Goal: Obtain resource: Download file/media

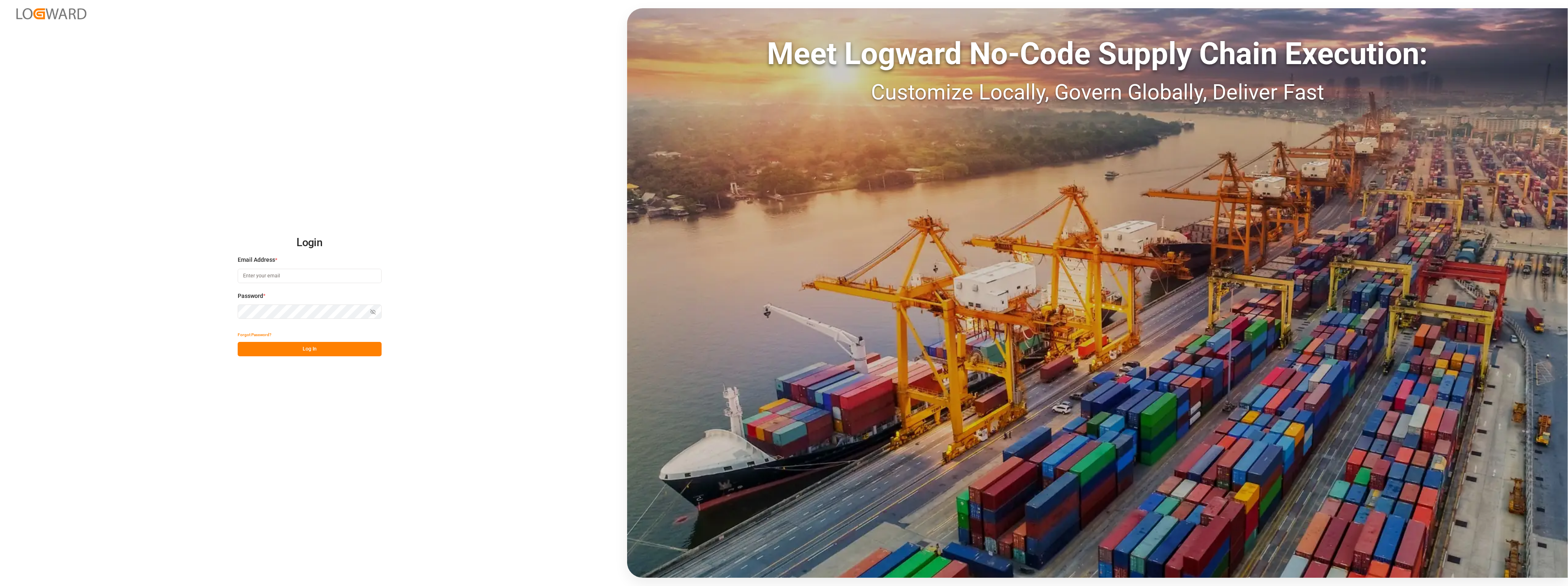
type input "[PERSON_NAME][EMAIL_ADDRESS][PERSON_NAME][DOMAIN_NAME]"
click at [329, 355] on button "Log In" at bounding box center [309, 349] width 144 height 15
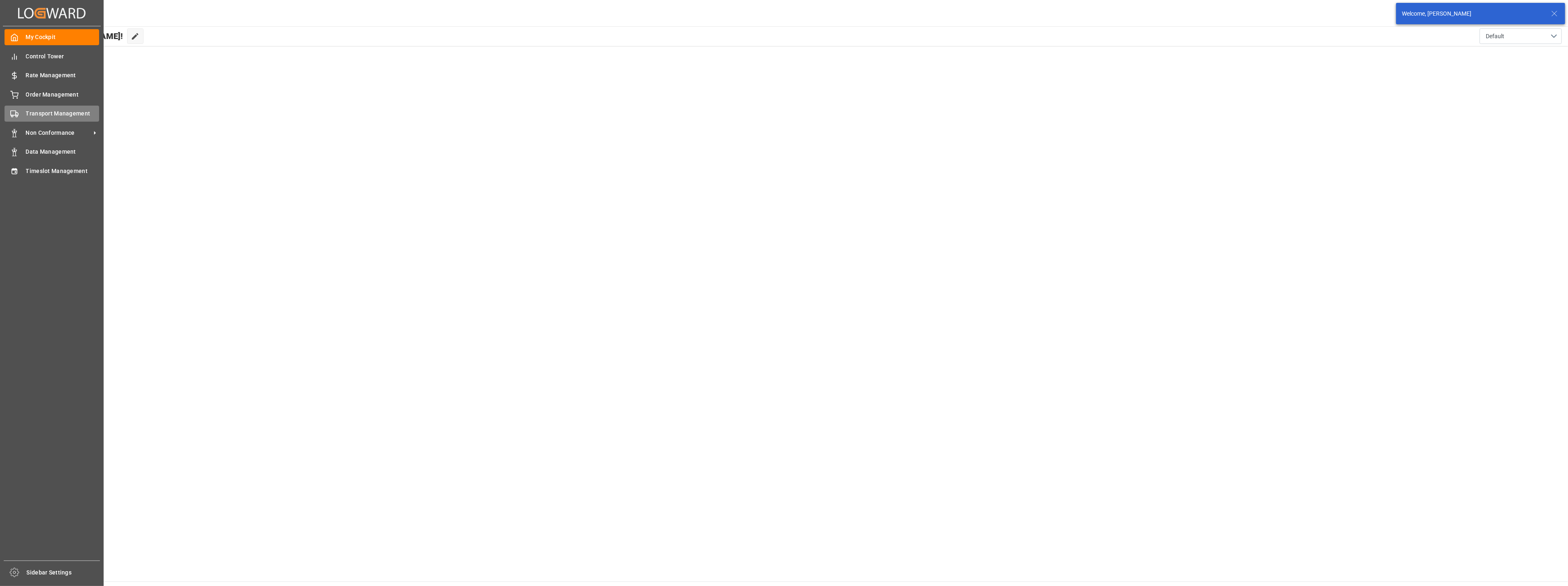
click at [47, 113] on span "Transport Management" at bounding box center [63, 114] width 74 height 9
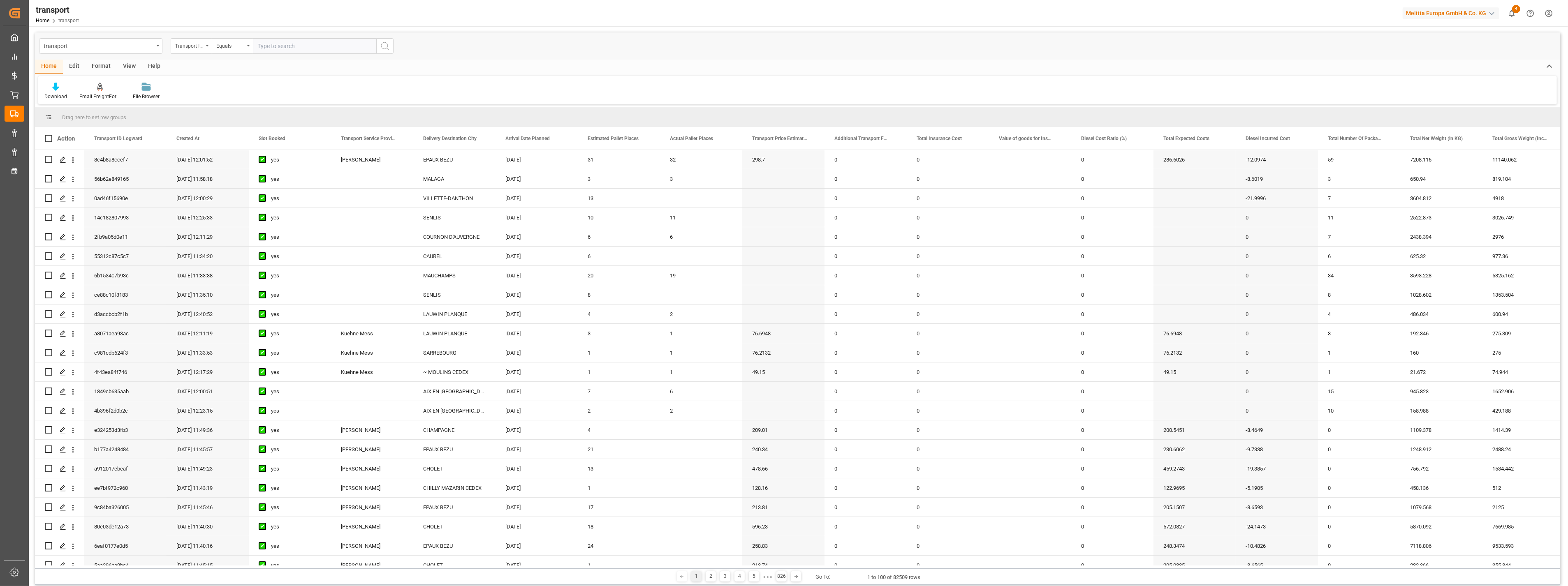
click at [118, 49] on div "transport" at bounding box center [99, 45] width 110 height 10
click at [76, 99] on div "delivery" at bounding box center [100, 101] width 122 height 17
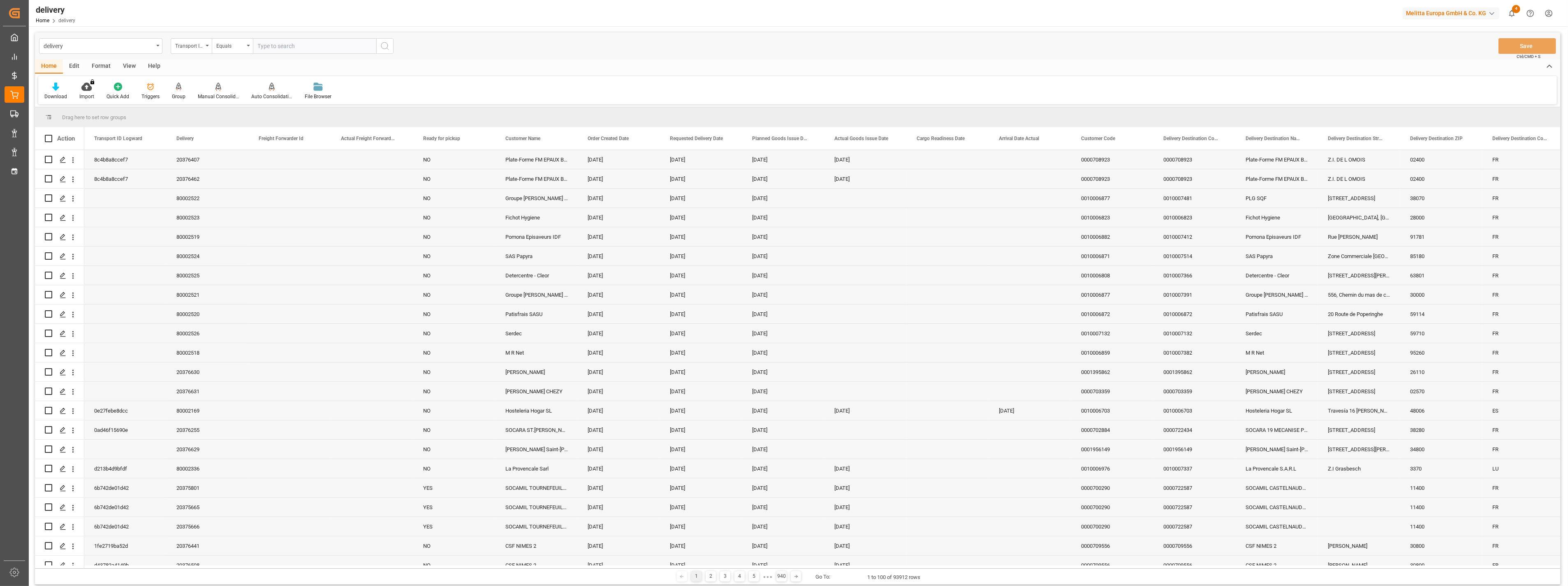
click at [197, 45] on div "Transport ID Logward" at bounding box center [189, 45] width 28 height 10
click at [202, 100] on div "Delivery" at bounding box center [232, 101] width 122 height 17
click at [318, 48] on input "text" at bounding box center [314, 46] width 124 height 16
paste input "80001064"
type input "80001064"
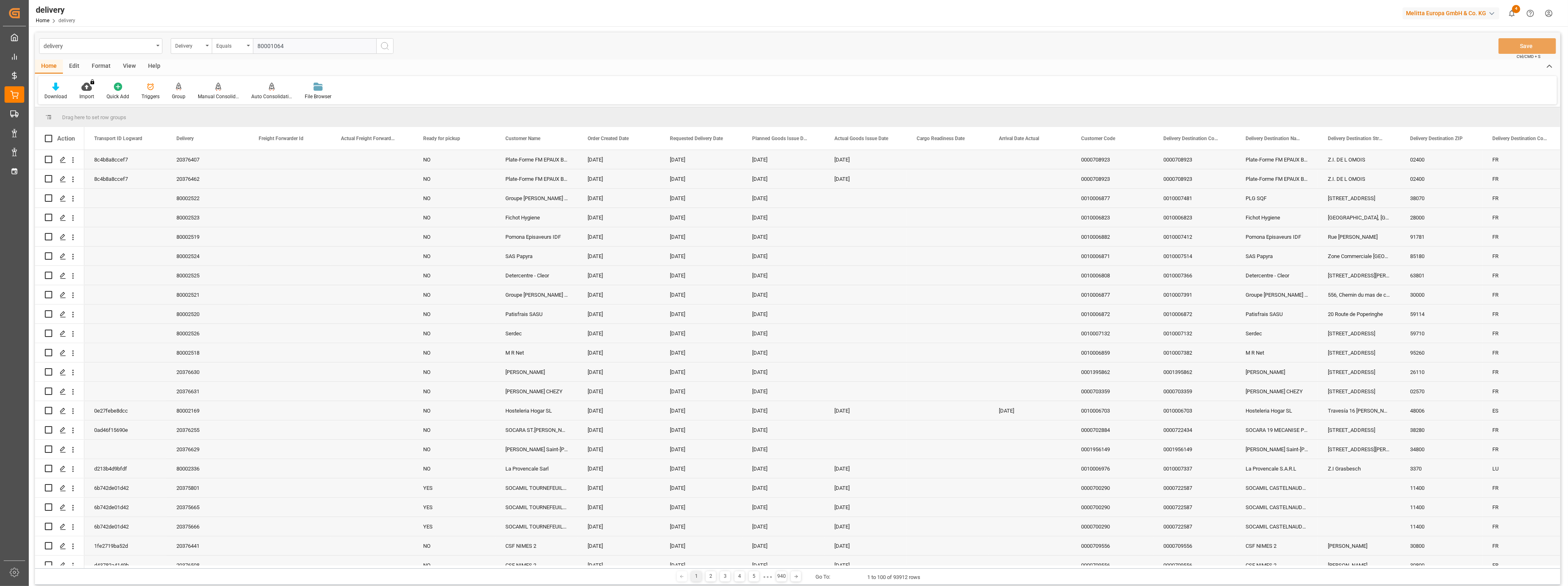
click at [383, 44] on icon "search button" at bounding box center [385, 46] width 10 height 10
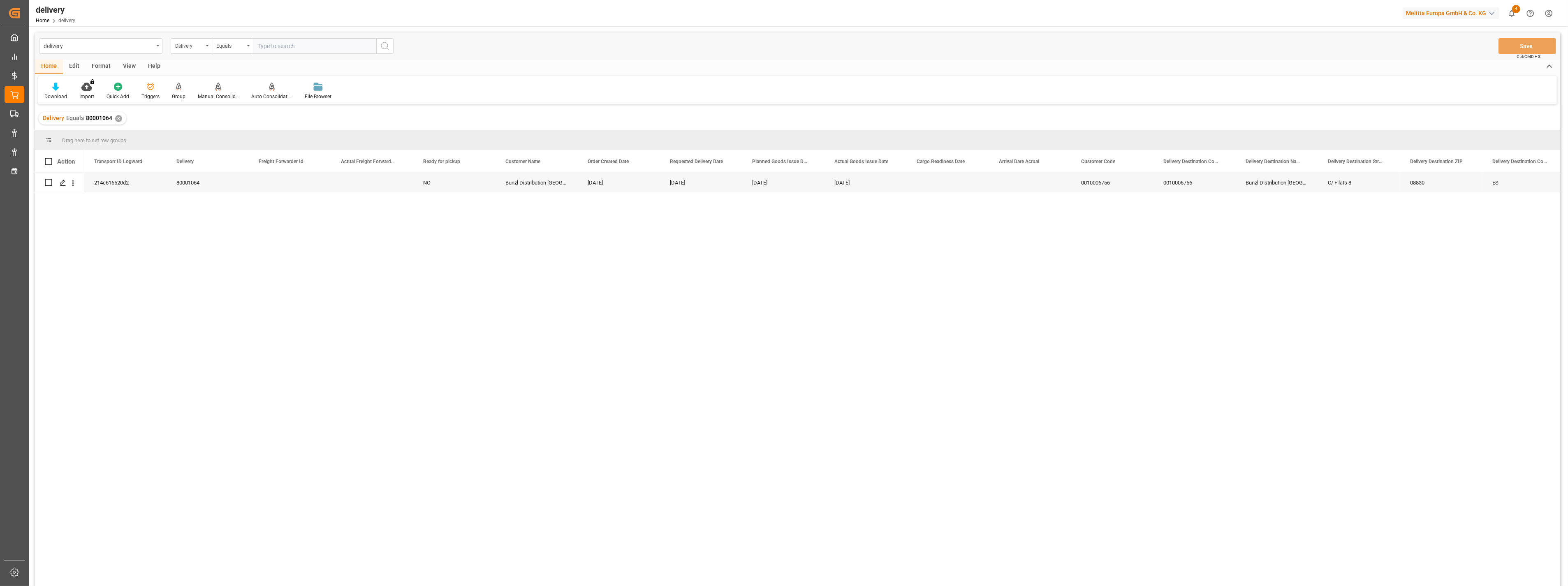
click at [130, 66] on div "View" at bounding box center [129, 66] width 25 height 14
click at [51, 88] on icon at bounding box center [53, 87] width 9 height 9
click at [74, 137] on div "FS_Chezy_Deliveries_Invoice_Template" at bounding box center [85, 133] width 72 height 9
click at [57, 64] on div "Home" at bounding box center [49, 66] width 28 height 14
click at [61, 93] on div "Download" at bounding box center [55, 97] width 23 height 7
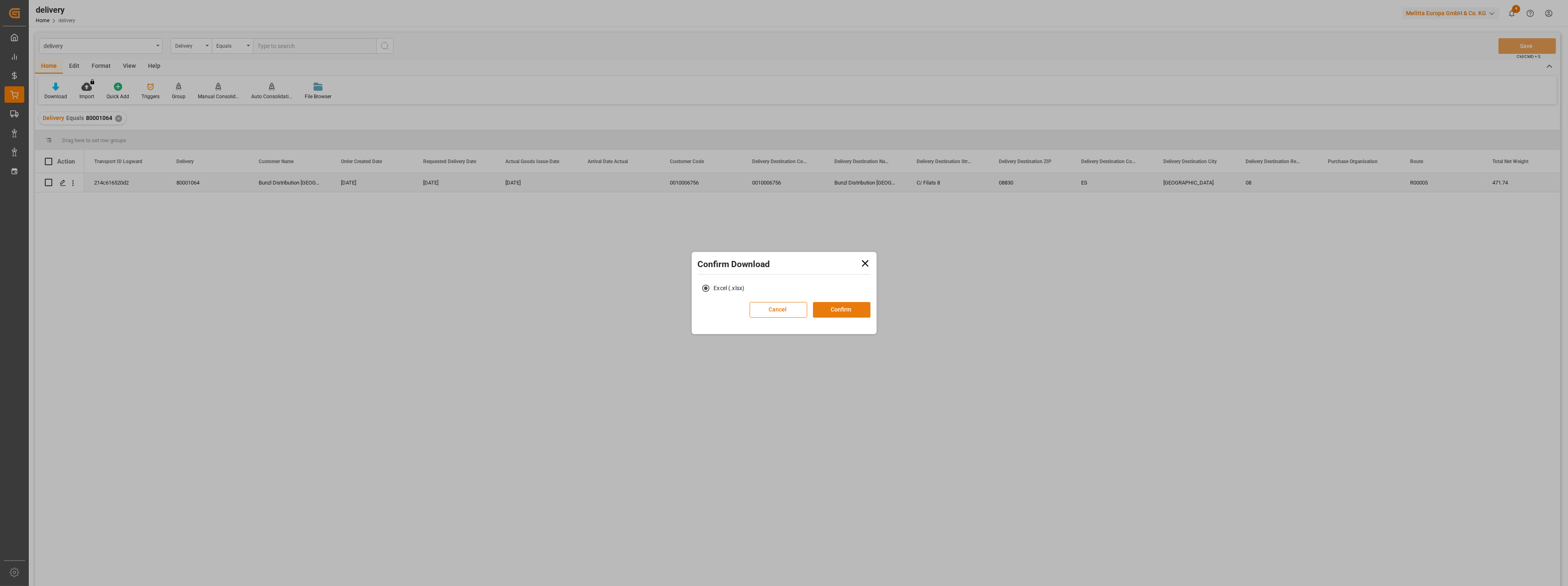
click at [845, 310] on button "Confirm" at bounding box center [842, 310] width 58 height 16
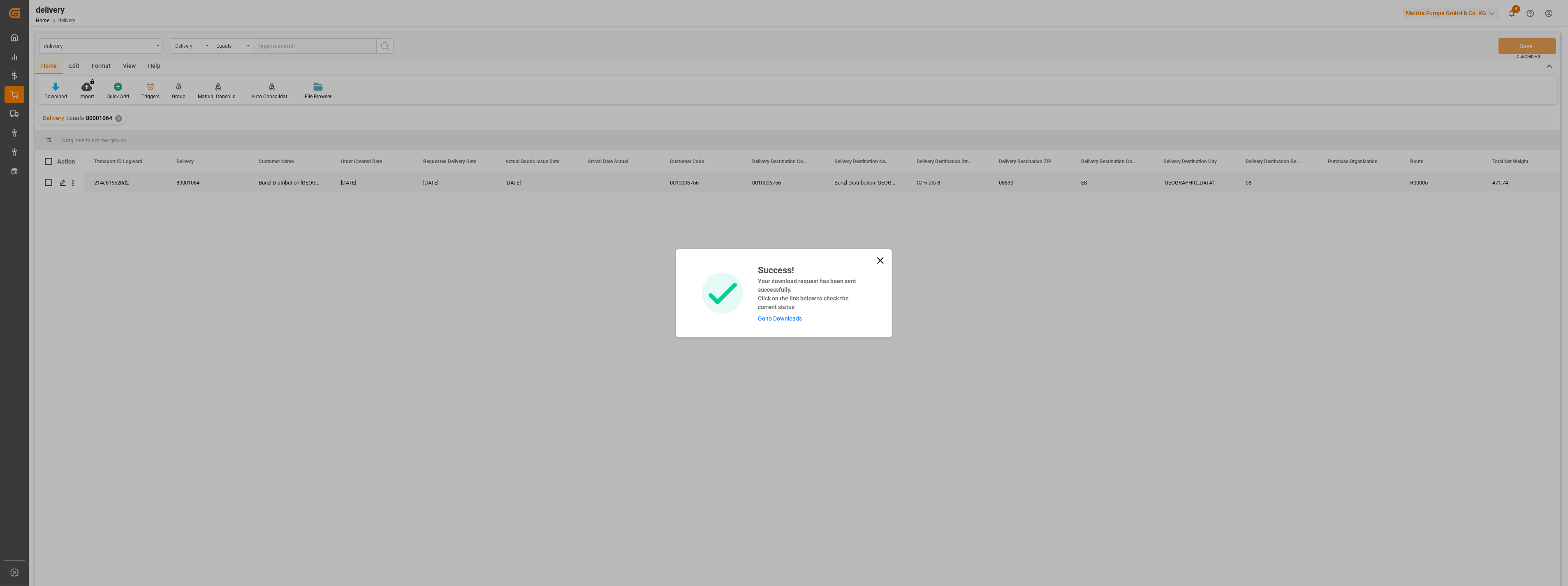
click at [886, 260] on div "Success! Your download request has been sent successfully. Click on the link be…" at bounding box center [784, 293] width 216 height 88
click at [881, 256] on icon at bounding box center [880, 260] width 12 height 12
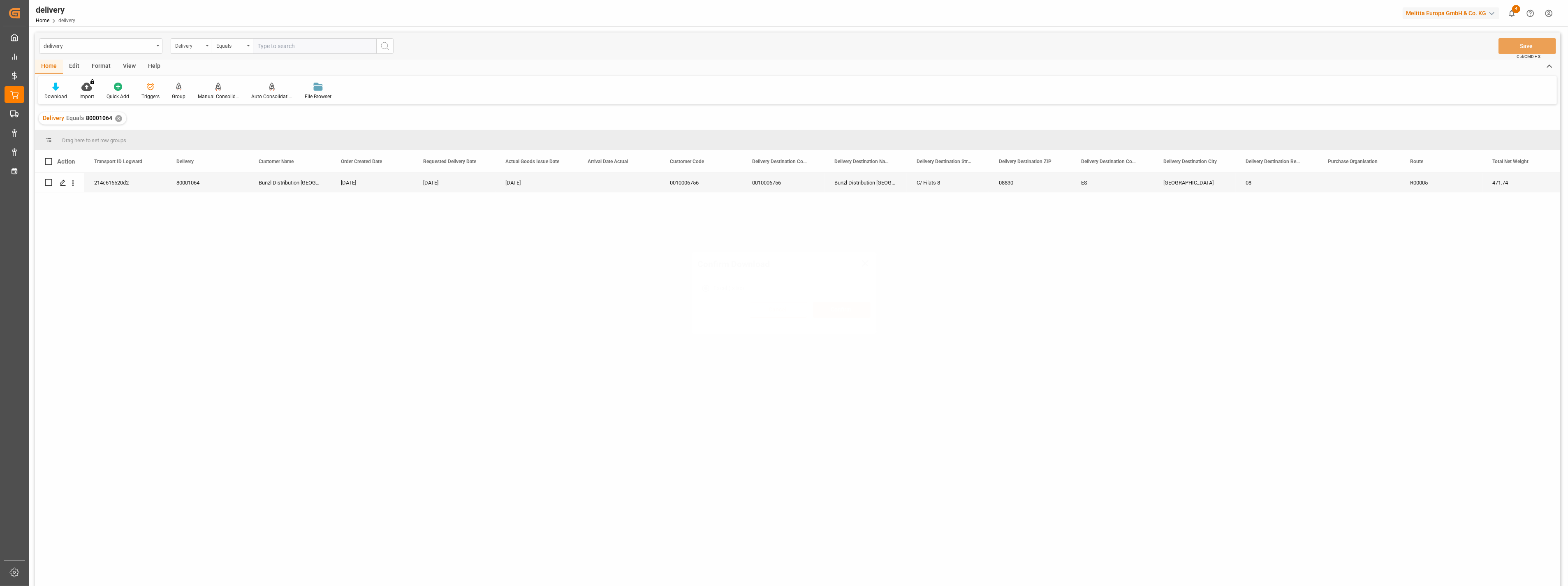
click at [329, 52] on input "text" at bounding box center [314, 46] width 124 height 16
paste input "80001567"
type input "80001567"
click at [396, 43] on div "delivery Delivery Equals 80001567 Save Ctrl/CMD + S" at bounding box center [797, 46] width 1525 height 27
click at [387, 46] on icon "search button" at bounding box center [385, 46] width 10 height 10
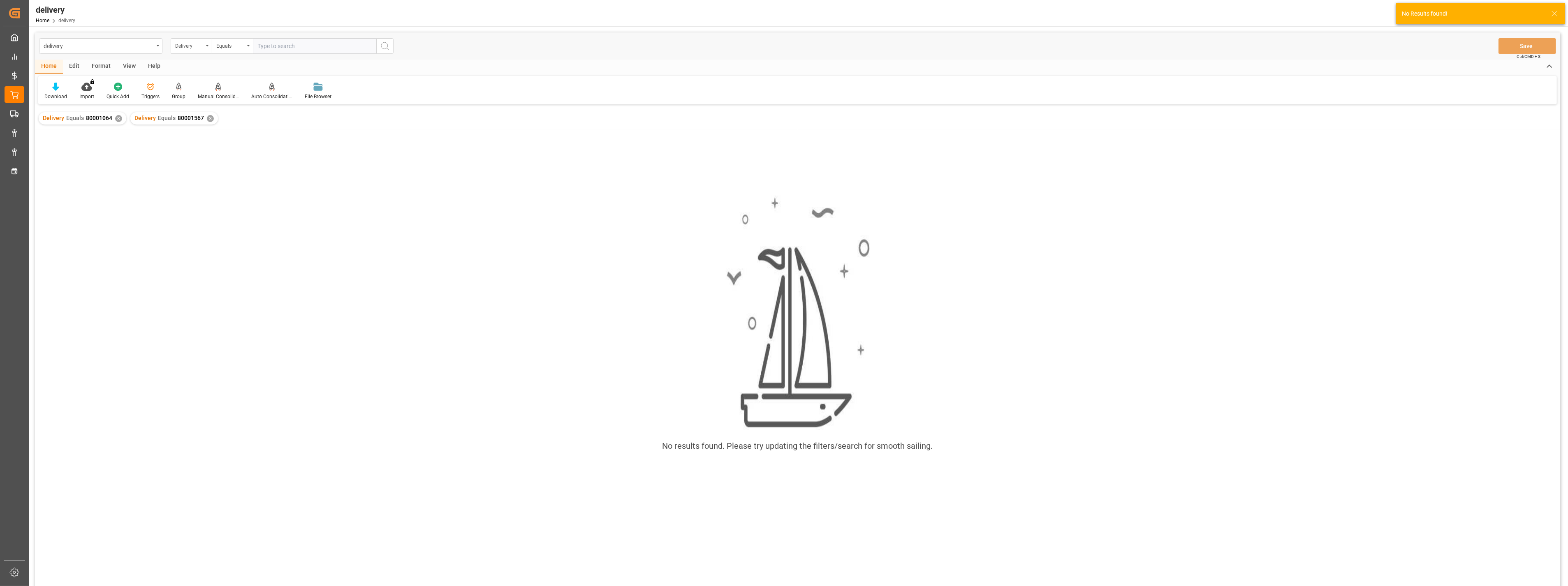
click at [115, 118] on div "✕" at bounding box center [118, 118] width 7 height 7
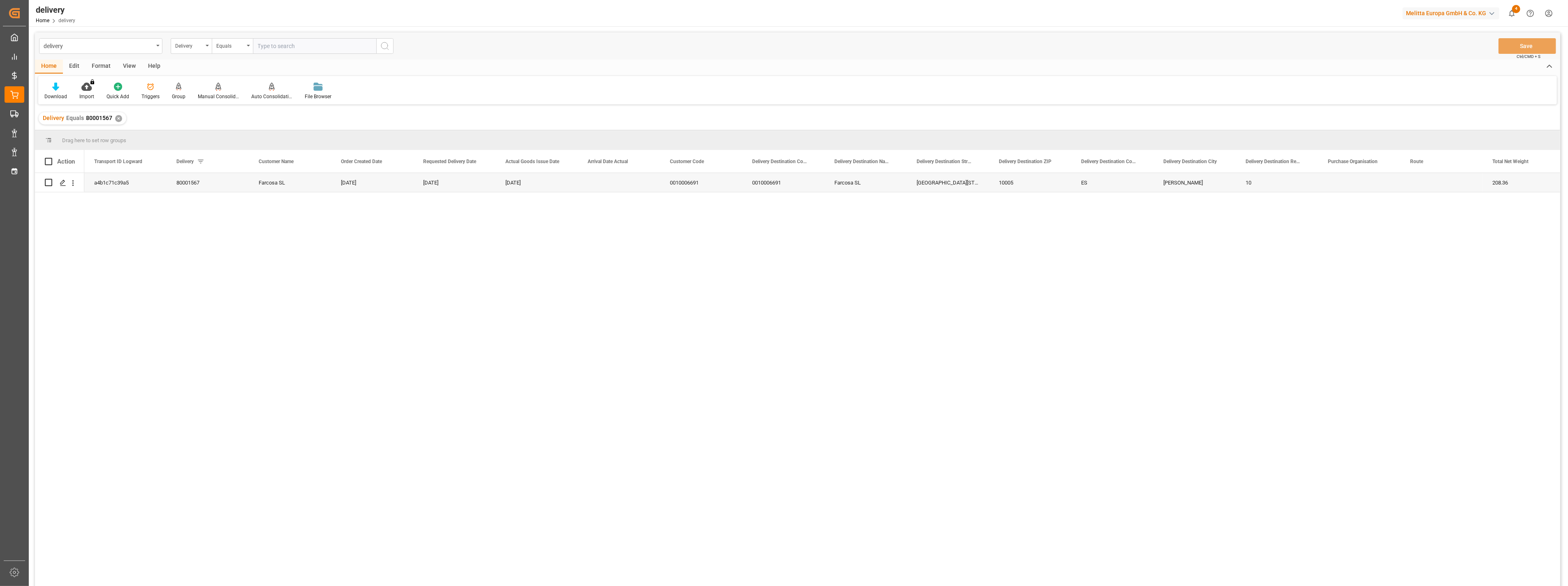
click at [130, 66] on div "View" at bounding box center [129, 66] width 25 height 14
click at [59, 93] on div "FS_Chezy_Deliveries_Invoice_Template" at bounding box center [65, 97] width 41 height 7
click at [71, 131] on div "FS_Chezy_Deliveries_Invoice_Template" at bounding box center [87, 133] width 72 height 9
drag, startPoint x: 170, startPoint y: 263, endPoint x: 169, endPoint y: 256, distance: 7.1
click at [170, 263] on div "a4b1c71c39a5 80001567 Farcosa SL [DATE] [DATE] [DATE] 0010006691 0010006691 [GE…" at bounding box center [822, 382] width 1476 height 419
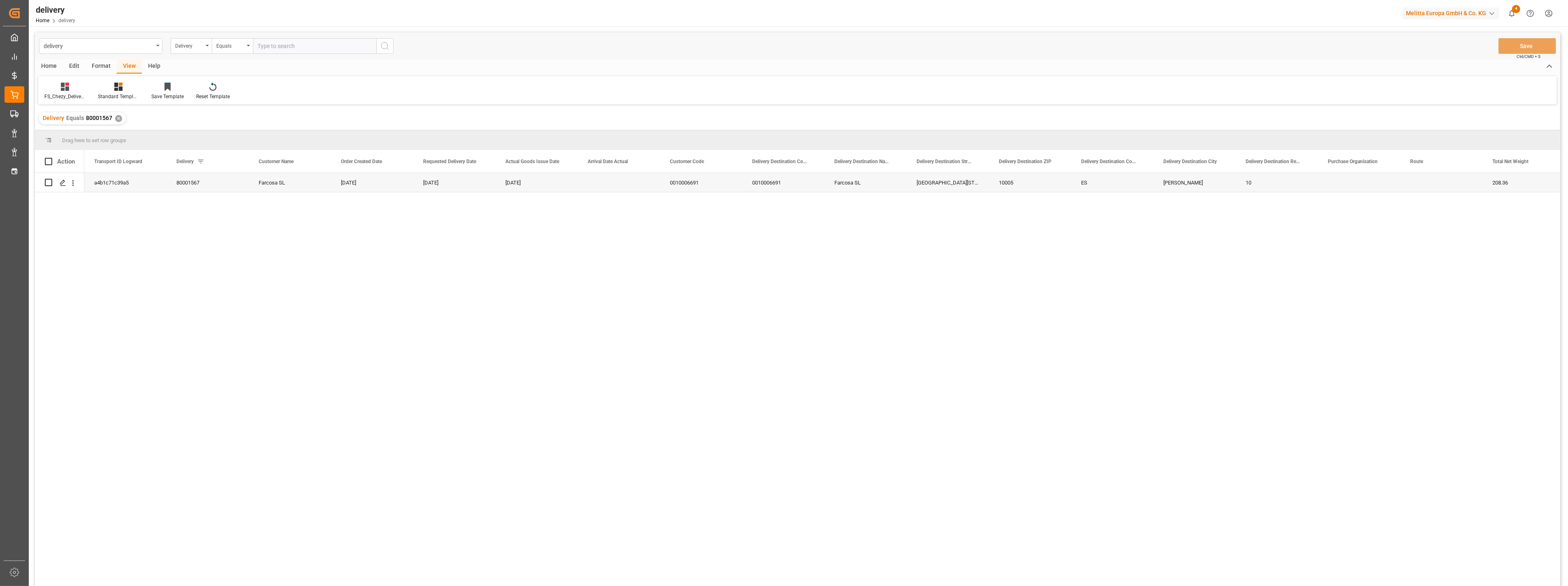
click at [49, 63] on div "Home" at bounding box center [49, 66] width 28 height 14
click at [58, 92] on div "Download" at bounding box center [55, 91] width 35 height 18
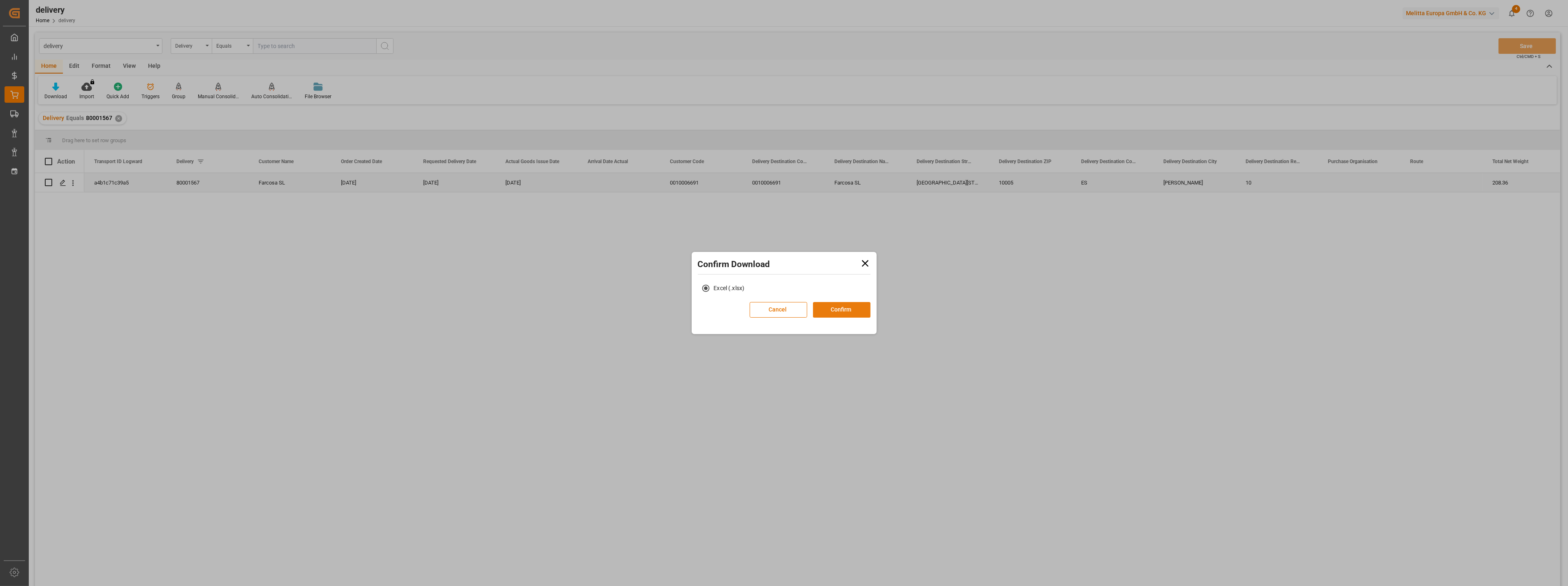
click at [862, 311] on button "Confirm" at bounding box center [842, 310] width 58 height 16
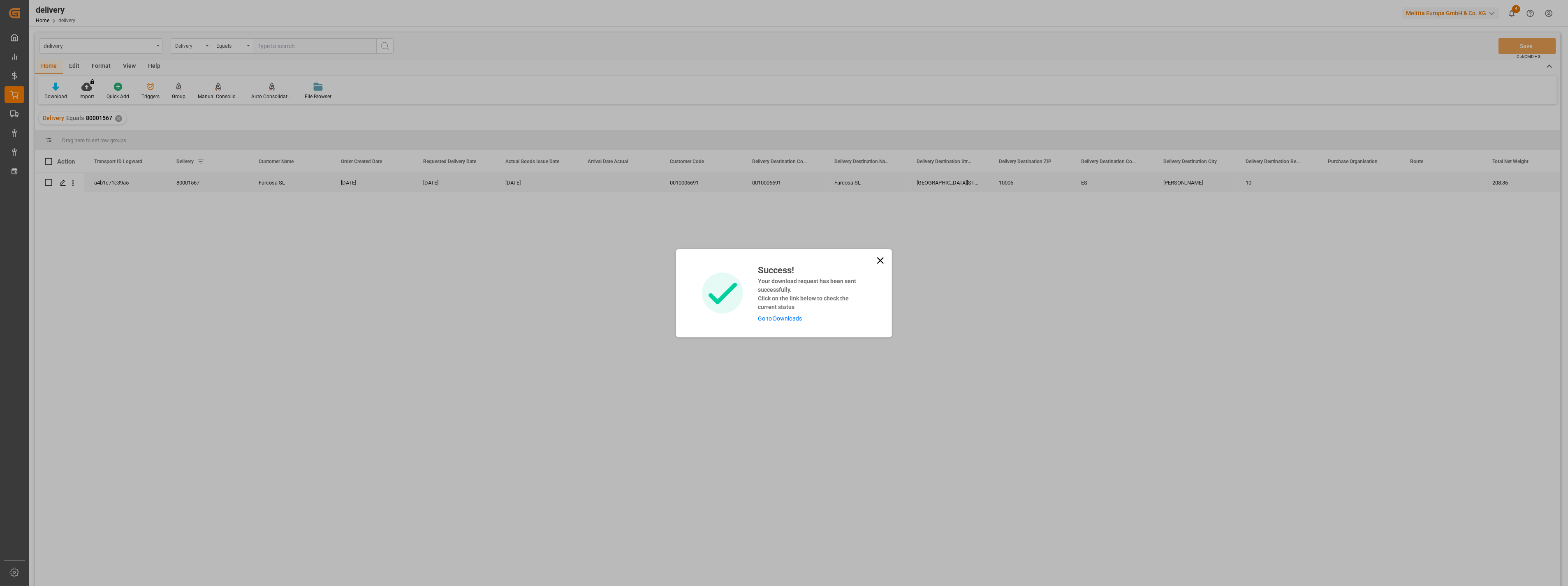
click at [774, 318] on link "Go to Downloads" at bounding box center [780, 318] width 44 height 7
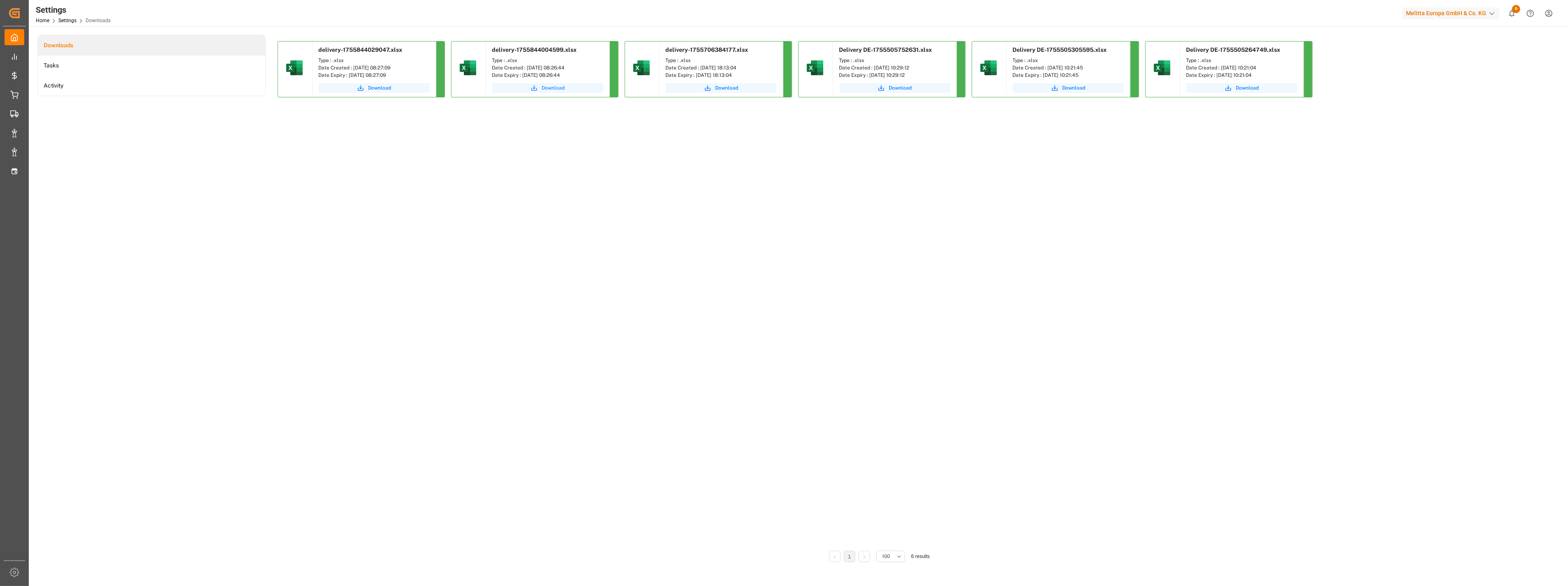
click at [559, 88] on span "Download" at bounding box center [553, 88] width 23 height 7
click at [387, 92] on button "Download" at bounding box center [374, 88] width 111 height 10
click at [388, 89] on span "Download" at bounding box center [380, 88] width 23 height 7
click at [376, 52] on span "delivery-1755844029047.xlsx" at bounding box center [361, 49] width 84 height 7
click at [382, 51] on span "delivery-1755844029047.xlsx" at bounding box center [361, 49] width 84 height 7
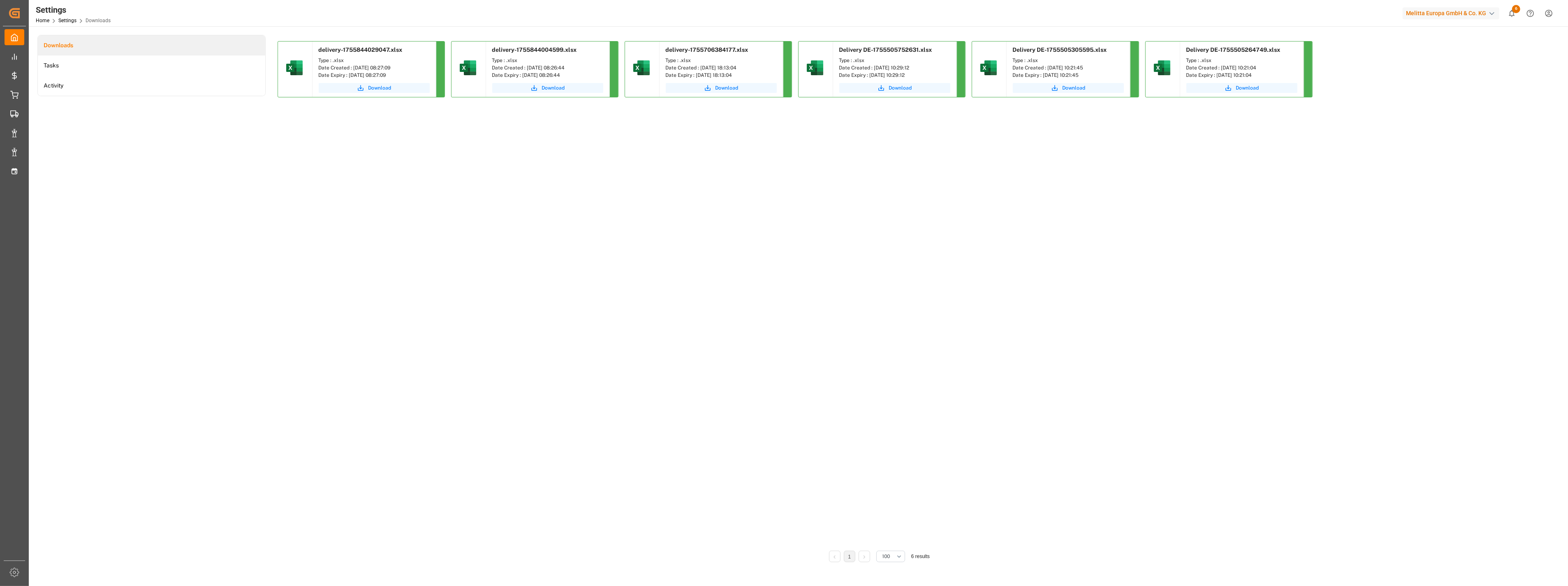
click at [387, 50] on span "delivery-1755844029047.xlsx" at bounding box center [361, 49] width 84 height 7
drag, startPoint x: 387, startPoint y: 50, endPoint x: 361, endPoint y: 86, distance: 44.4
click at [361, 86] on icon "submit" at bounding box center [360, 88] width 7 height 7
click at [371, 85] on span "Download" at bounding box center [380, 88] width 23 height 7
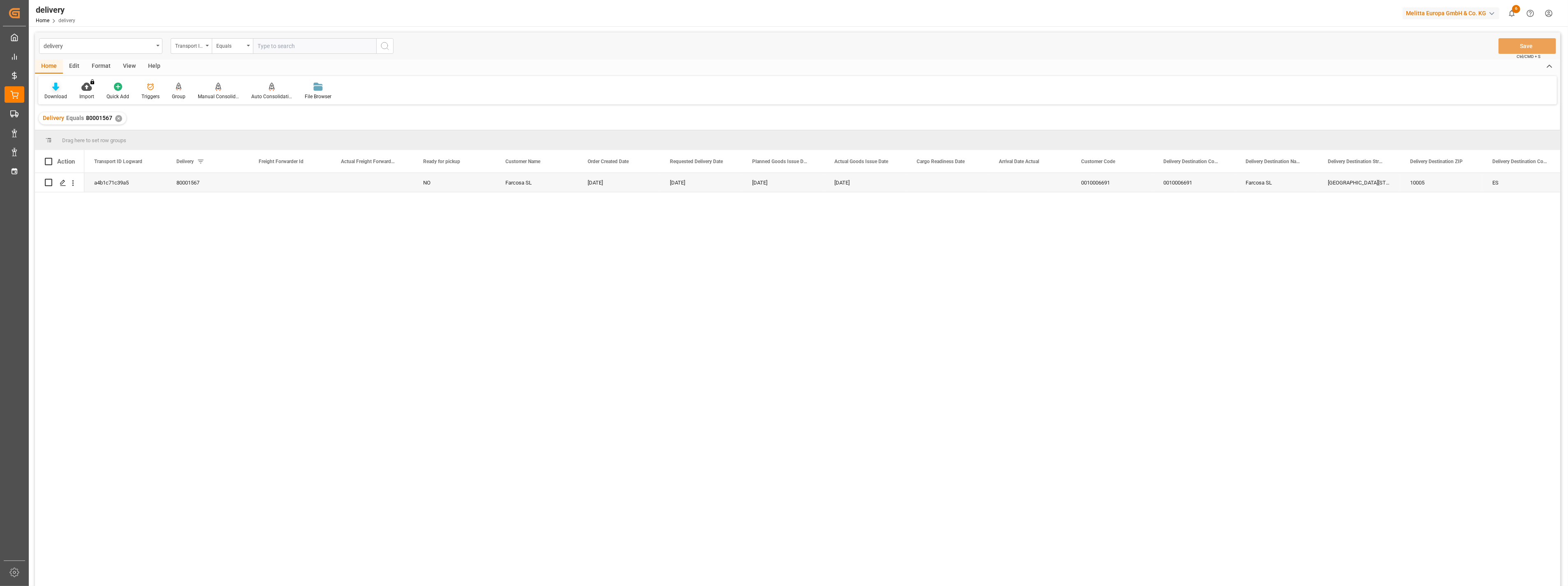
click at [49, 95] on div "Download" at bounding box center [55, 97] width 23 height 7
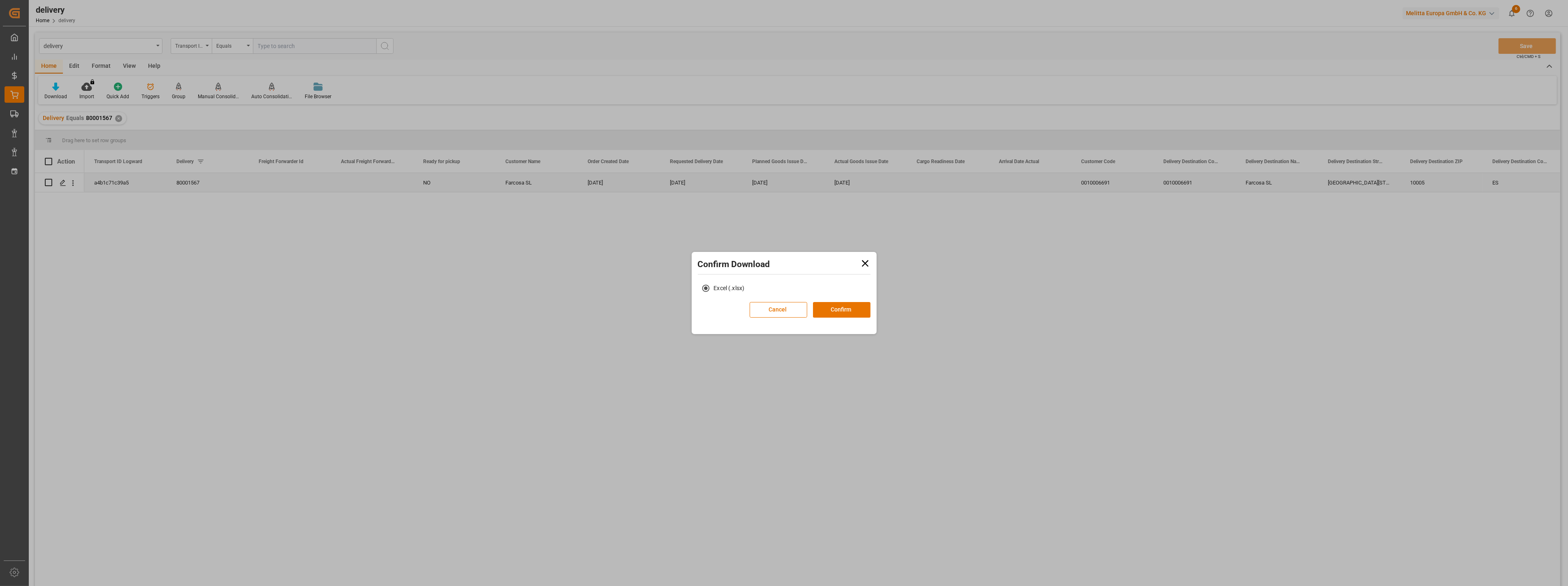
click at [850, 302] on button "Confirm" at bounding box center [842, 310] width 58 height 16
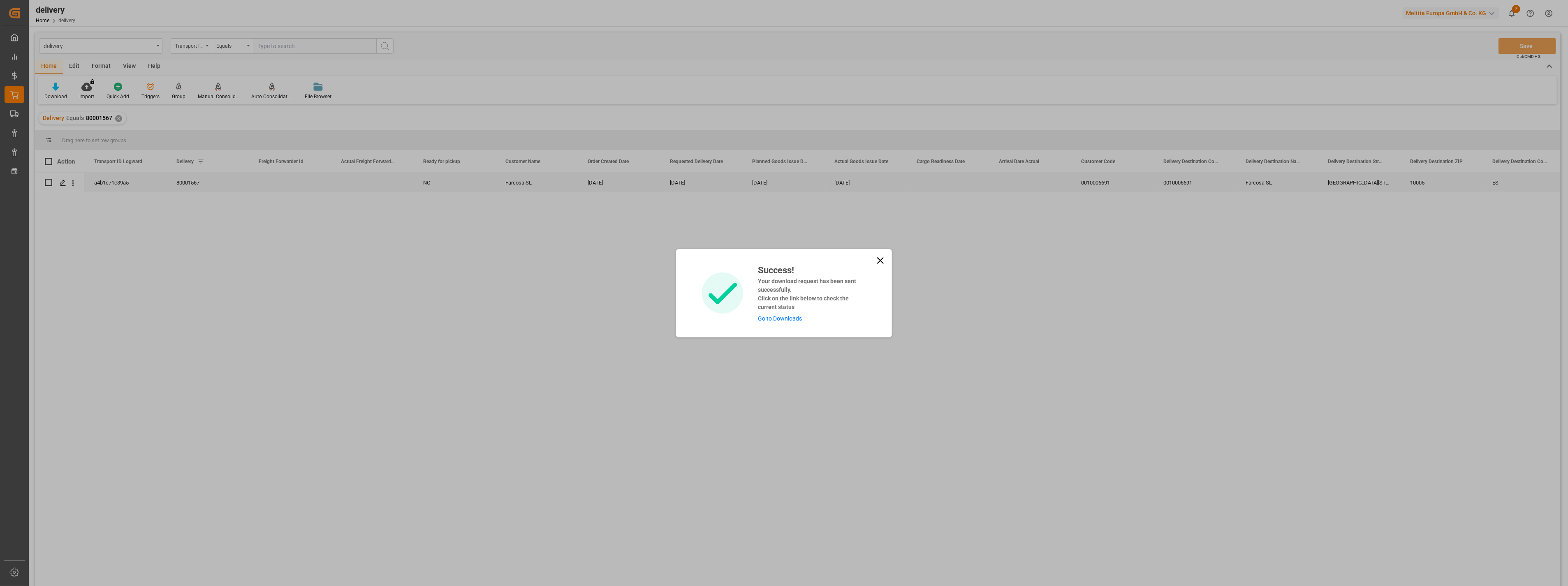
click at [773, 319] on link "Go to Downloads" at bounding box center [780, 318] width 44 height 7
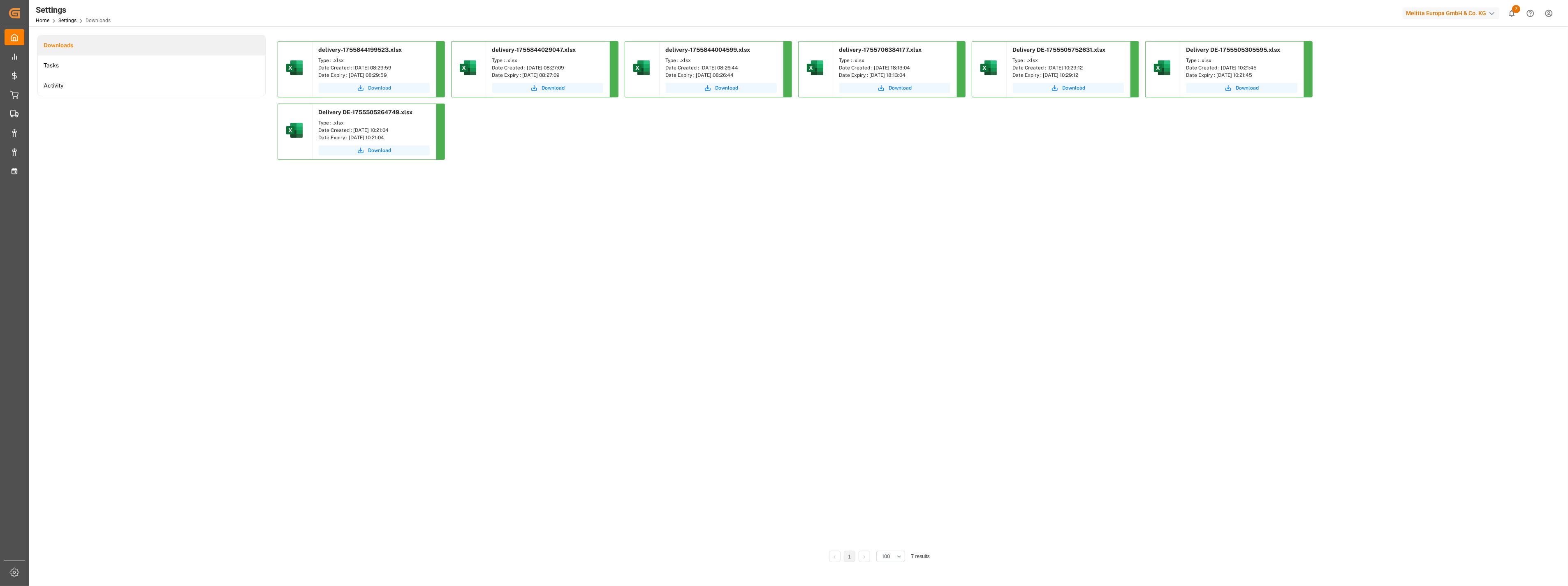
click at [385, 84] on span "Download" at bounding box center [380, 88] width 23 height 7
drag, startPoint x: 235, startPoint y: 281, endPoint x: 203, endPoint y: 223, distance: 66.2
click at [234, 279] on div "Downloads Tasks Activity" at bounding box center [151, 304] width 228 height 539
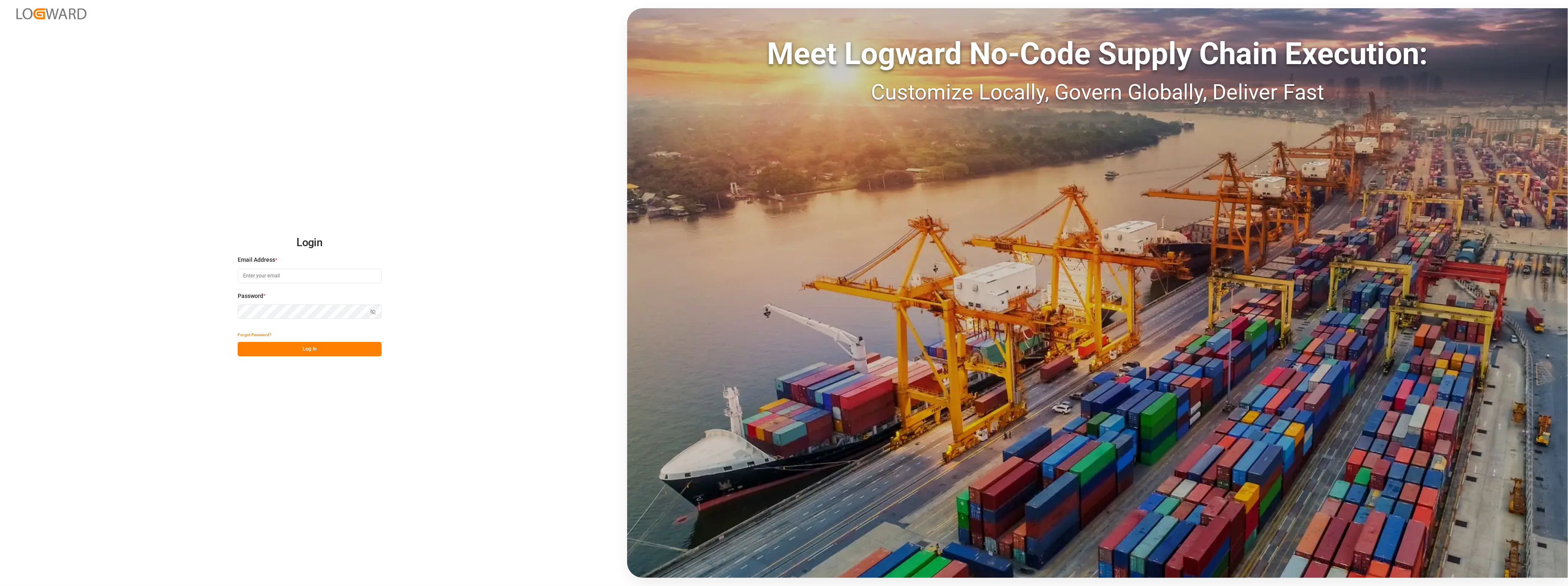
type input "[PERSON_NAME][EMAIL_ADDRESS][PERSON_NAME][DOMAIN_NAME]"
click at [321, 354] on button "Log In" at bounding box center [309, 349] width 144 height 15
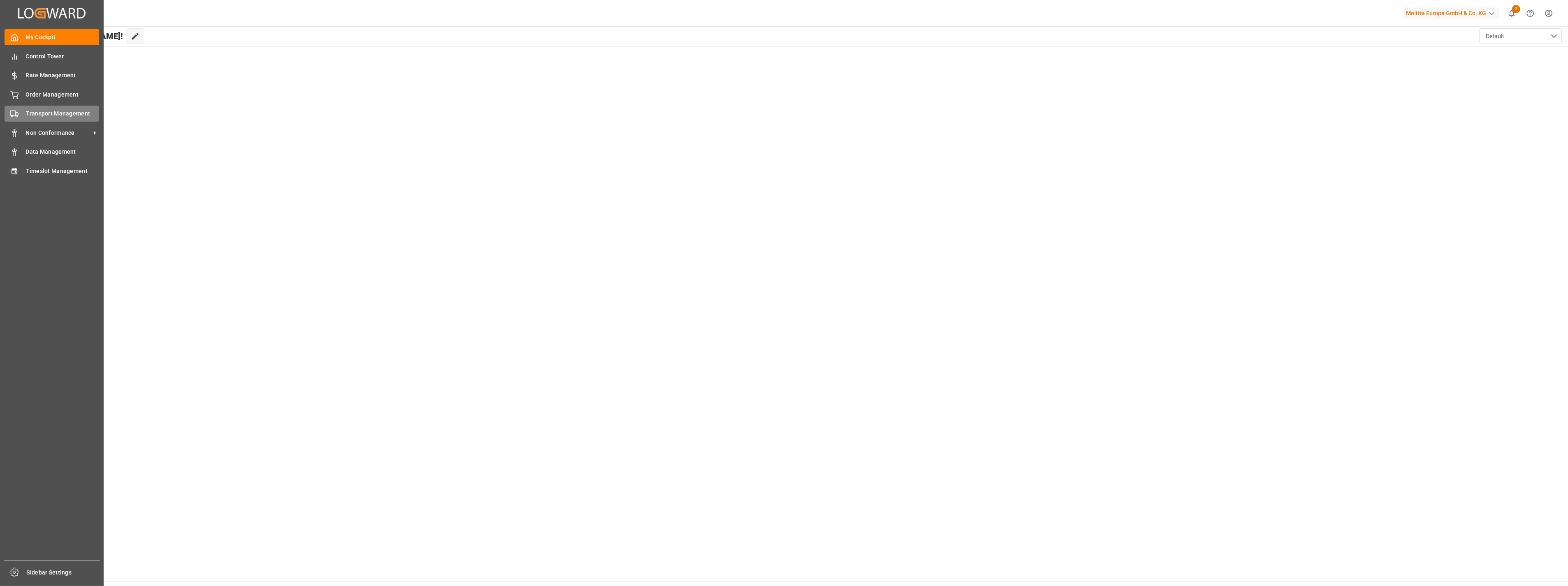
click at [26, 113] on span "Transport Management" at bounding box center [63, 114] width 74 height 9
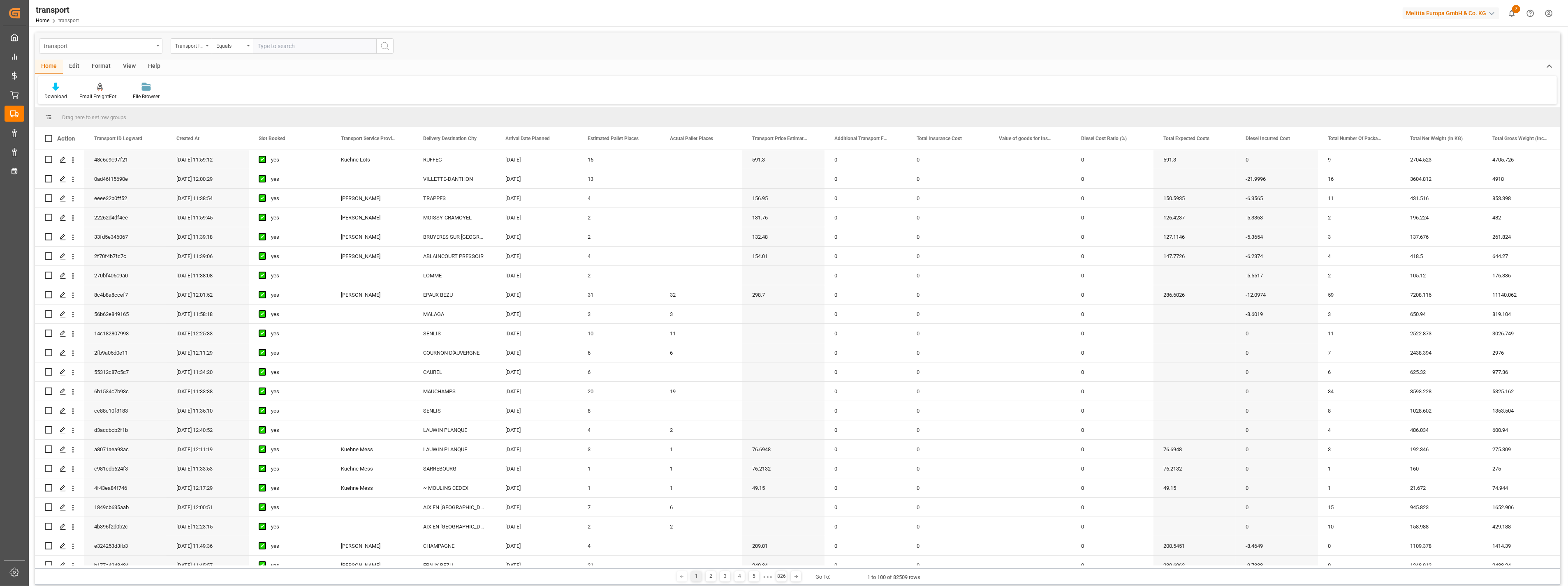
click at [125, 46] on div "transport" at bounding box center [99, 45] width 110 height 10
click at [66, 99] on div "delivery" at bounding box center [100, 101] width 122 height 17
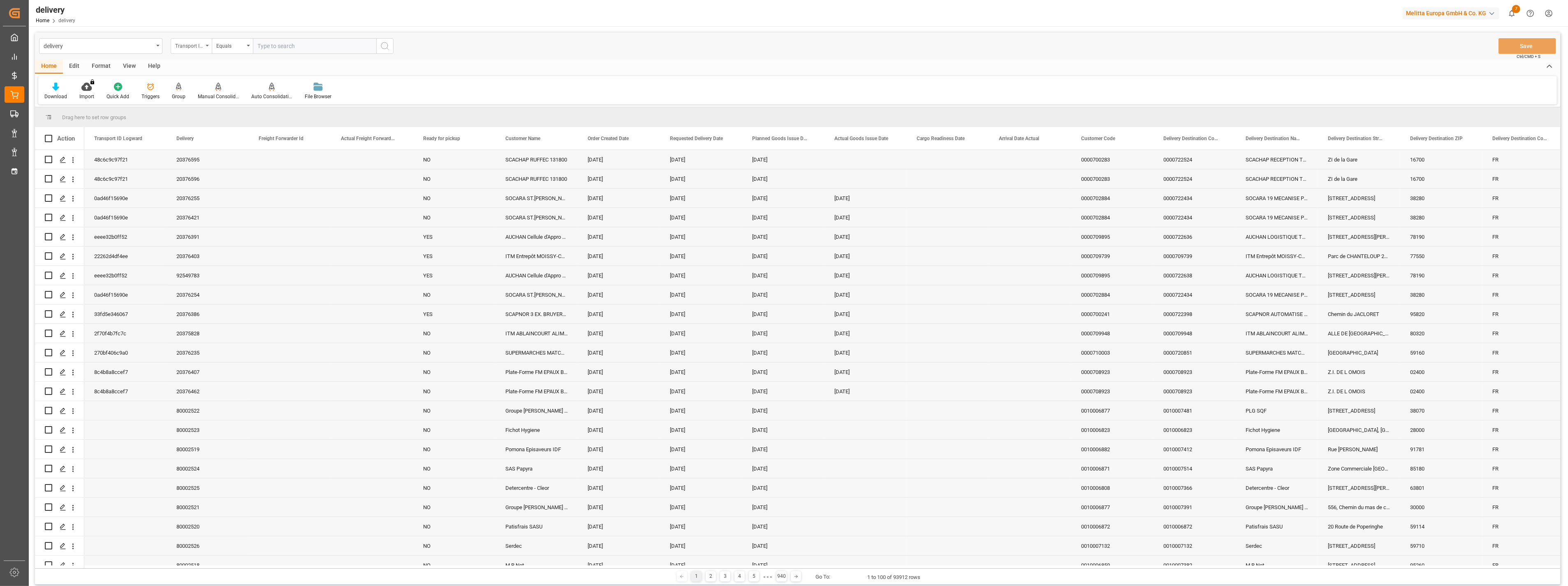
click at [195, 44] on div "Transport ID Logward" at bounding box center [189, 45] width 28 height 10
click at [192, 105] on div "Delivery" at bounding box center [232, 101] width 122 height 17
click at [283, 46] on input "text" at bounding box center [314, 46] width 124 height 16
paste input "80001567"
type input "80001567"
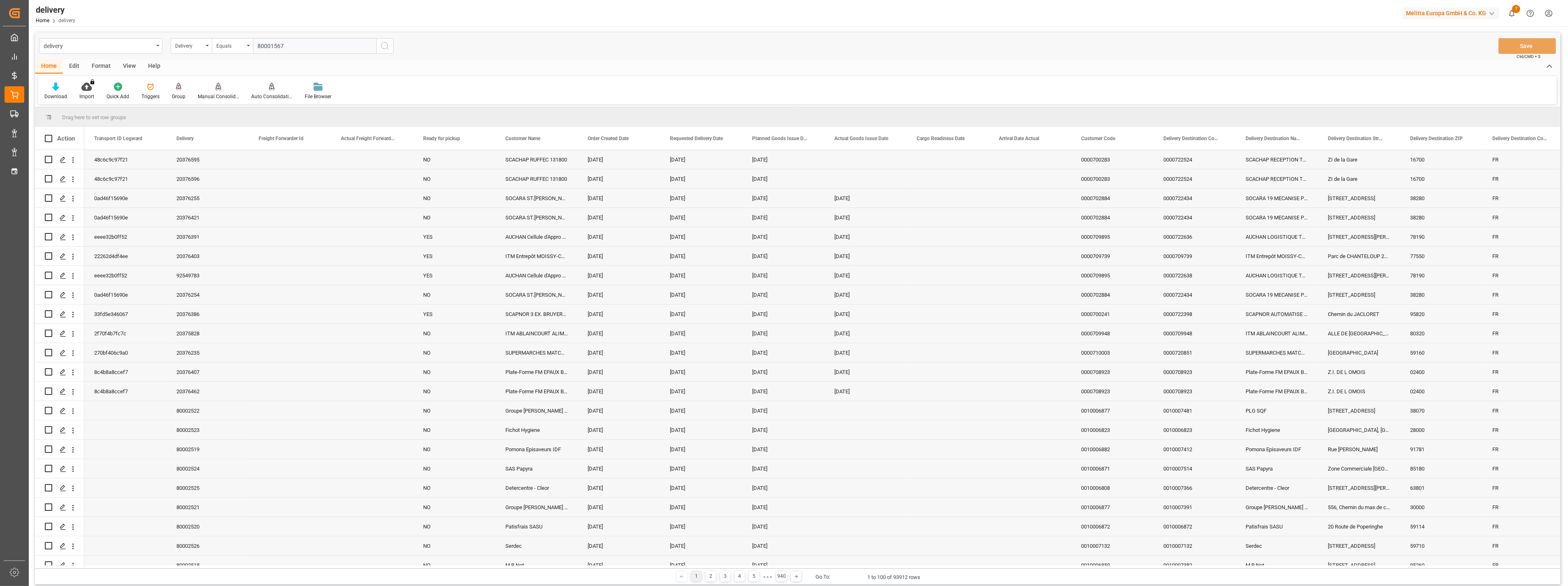
click at [389, 46] on icon "search button" at bounding box center [385, 46] width 10 height 10
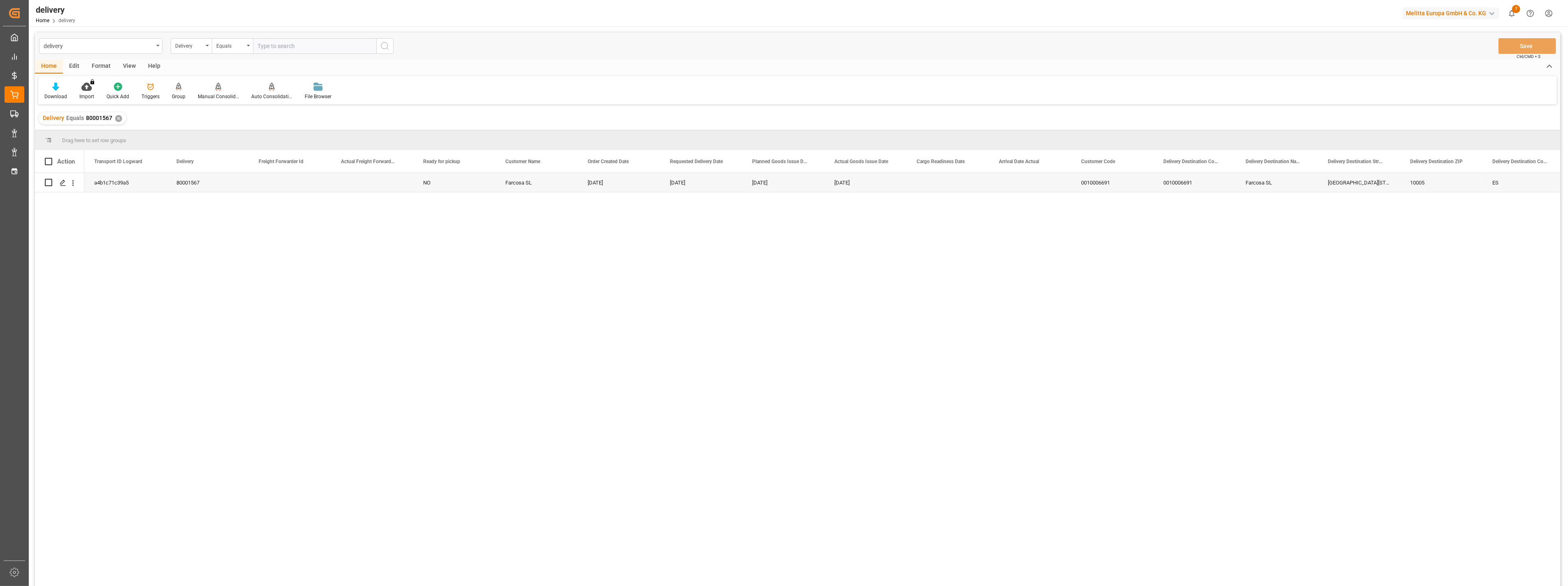
click at [133, 66] on div "View" at bounding box center [129, 66] width 25 height 14
click at [52, 93] on div "Default" at bounding box center [52, 97] width 16 height 7
click at [68, 131] on div "FS_Chezy_Deliveries_Invoice_Template" at bounding box center [85, 133] width 72 height 9
click at [47, 66] on div "Home" at bounding box center [49, 66] width 28 height 14
click at [54, 89] on icon at bounding box center [55, 87] width 7 height 9
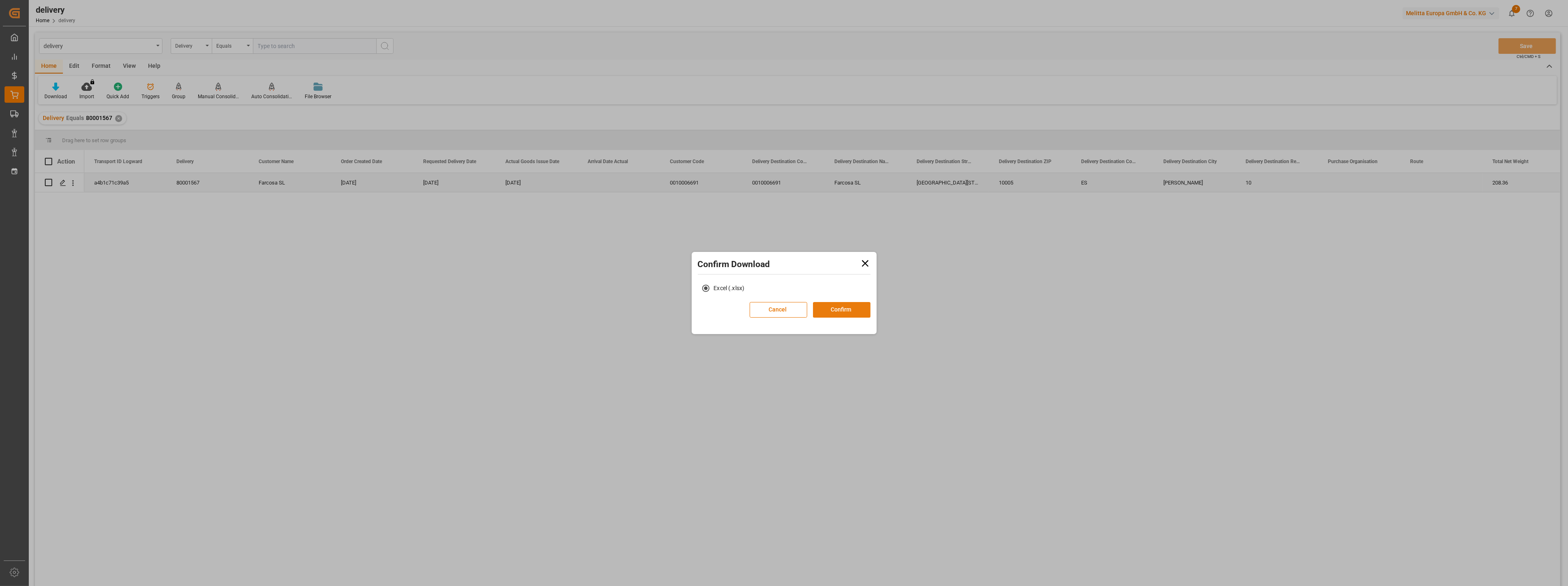
click at [840, 310] on button "Confirm" at bounding box center [842, 310] width 58 height 16
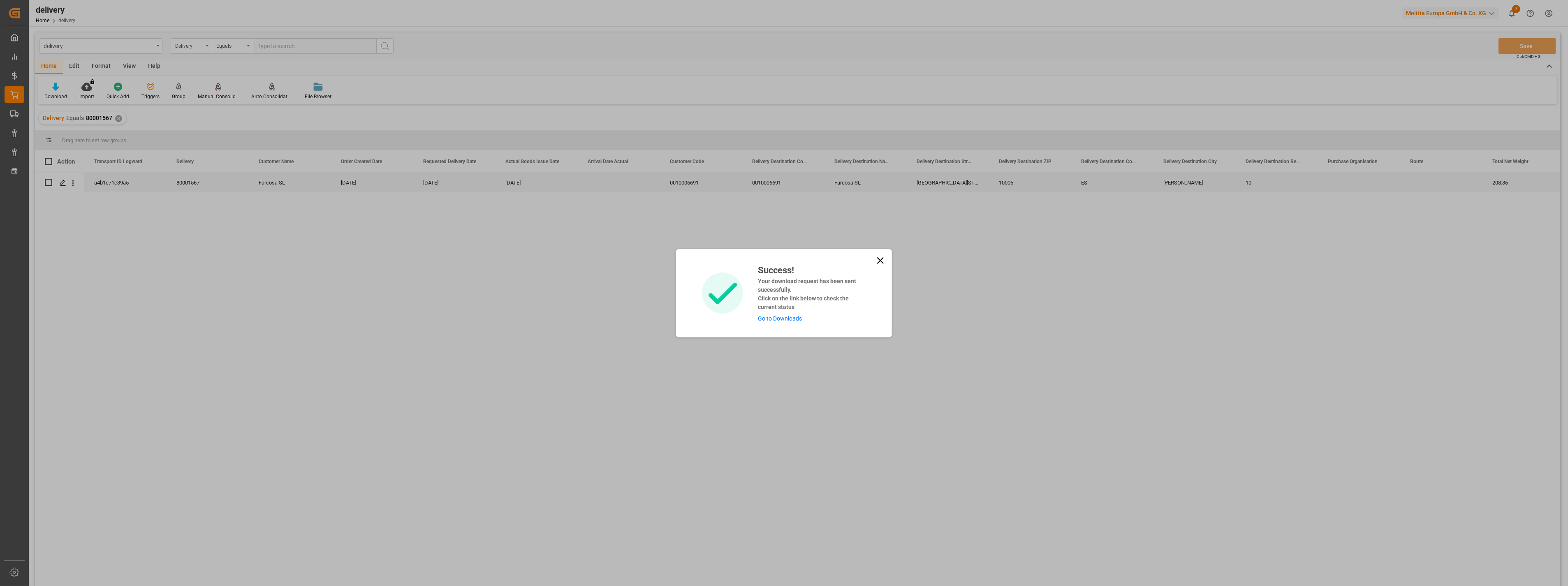
click at [793, 317] on link "Go to Downloads" at bounding box center [780, 318] width 44 height 7
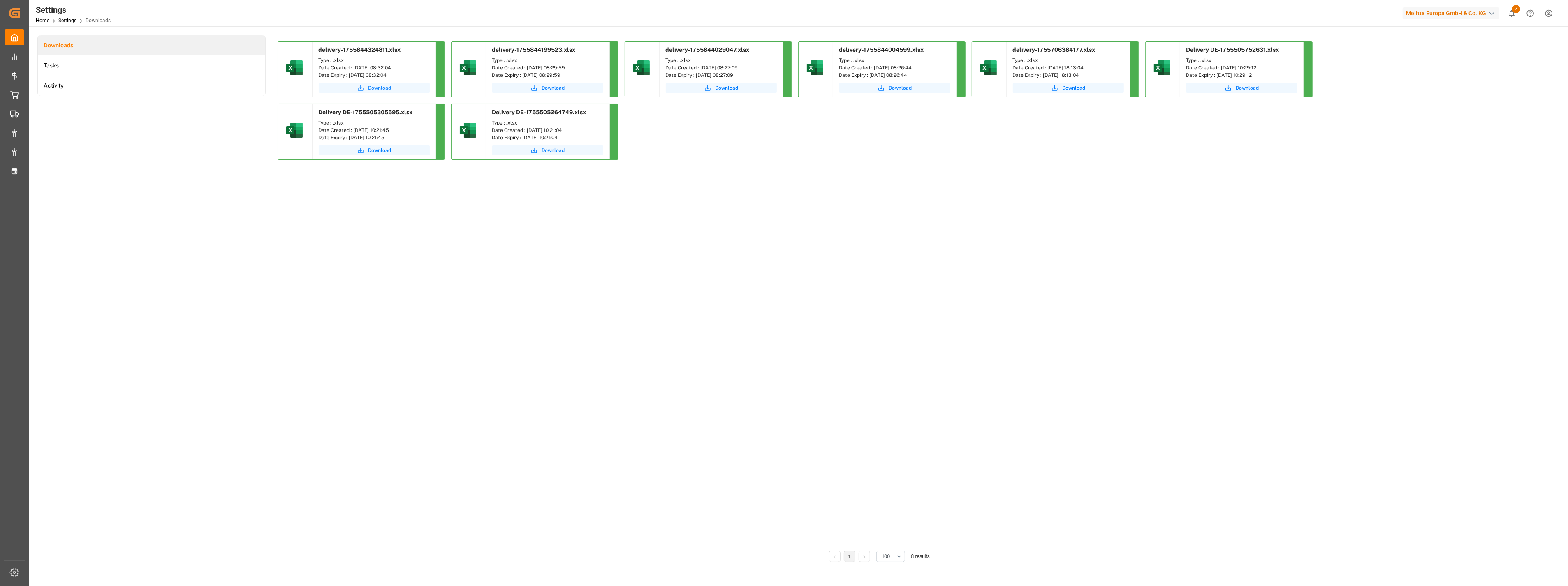
click at [385, 88] on span "Download" at bounding box center [380, 88] width 23 height 7
